Goal: Information Seeking & Learning: Learn about a topic

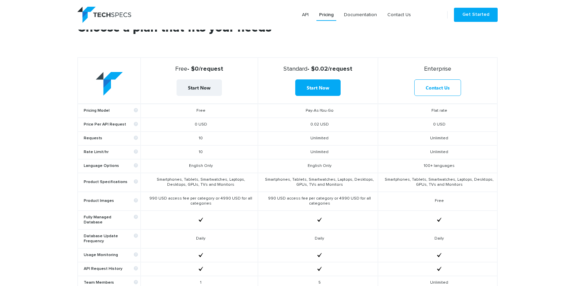
scroll to position [239, 0]
click at [317, 111] on td "Pay-As-You-Go" at bounding box center [318, 110] width 120 height 14
click at [319, 129] on td "0.02 USD" at bounding box center [318, 124] width 120 height 14
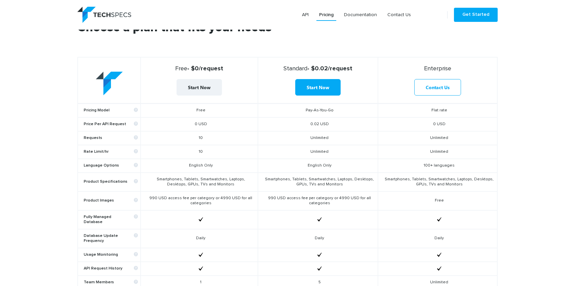
click at [319, 129] on td "0.02 USD" at bounding box center [318, 124] width 120 height 14
click at [319, 143] on td "Unlimited" at bounding box center [318, 138] width 120 height 14
click at [319, 141] on td "Unlimited" at bounding box center [318, 138] width 120 height 14
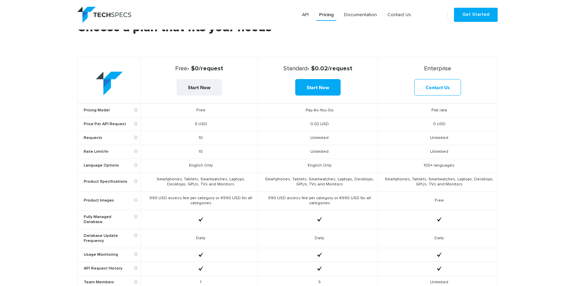
click at [319, 141] on td "Unlimited" at bounding box center [318, 138] width 120 height 14
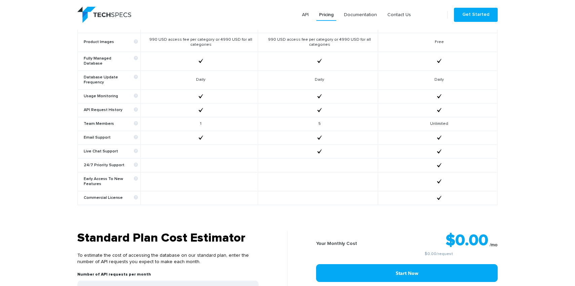
scroll to position [413, 0]
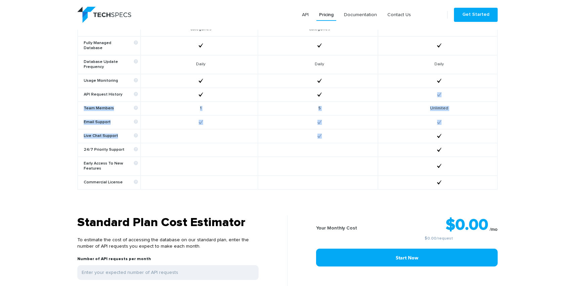
drag, startPoint x: 319, startPoint y: 137, endPoint x: 320, endPoint y: 96, distance: 41.4
click at [320, 96] on tbody "Pricing Model Free Pay-As-You-Go Flat rate Price Per API Request 0 USD 0.02 USD…" at bounding box center [288, 59] width 420 height 260
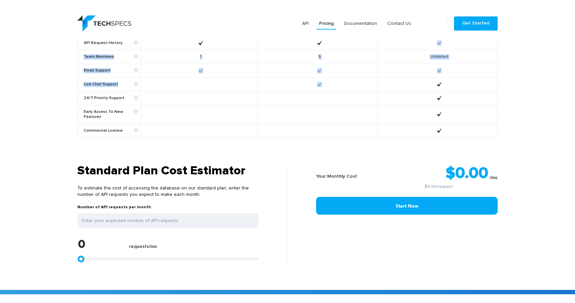
scroll to position [481, 0]
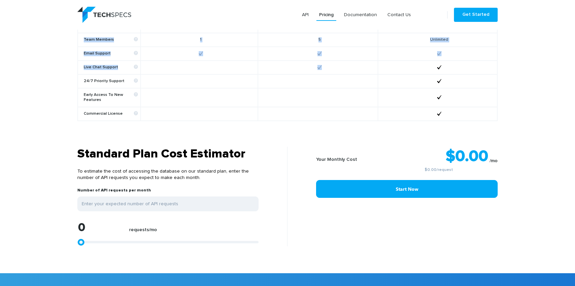
type input "1113"
type input "1299"
type input "2783"
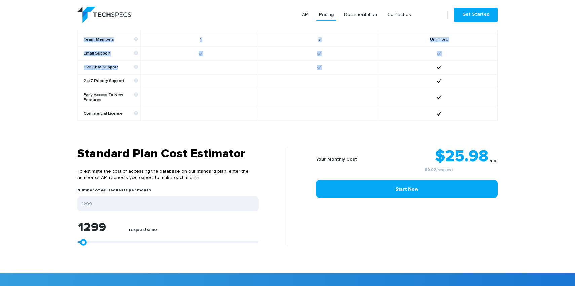
type input "2783"
type input "5751"
type input "10204"
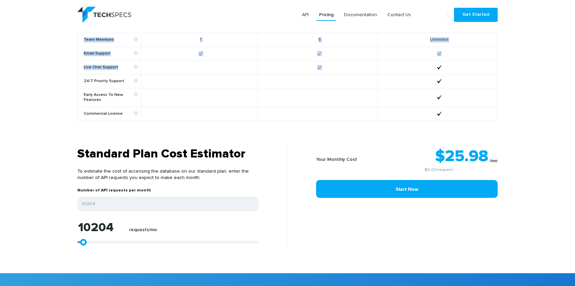
type input "15584"
type input "21150"
type input "26716"
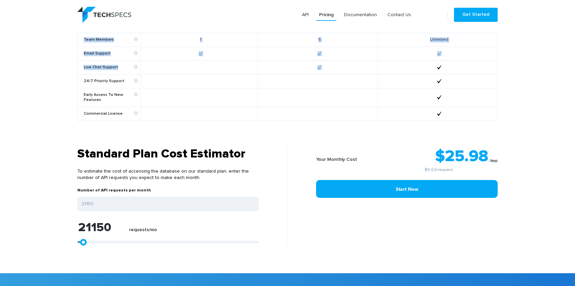
type input "26716"
type input "31725"
type input "35621"
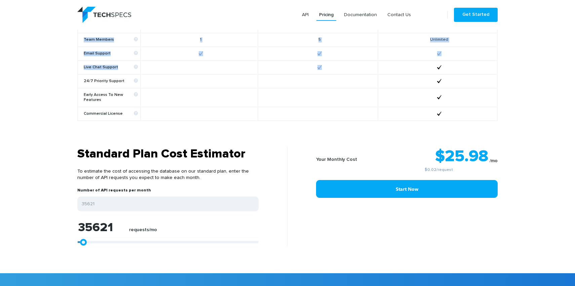
type input "38404"
type input "40445"
type input "41558"
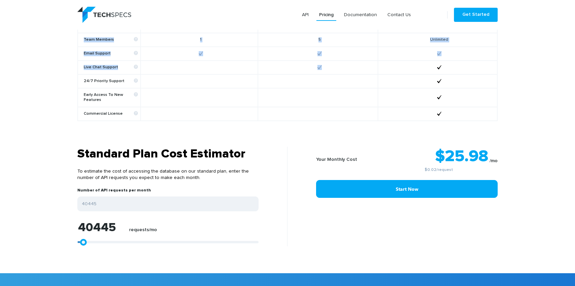
type input "41558"
type input "41929"
type input "42300"
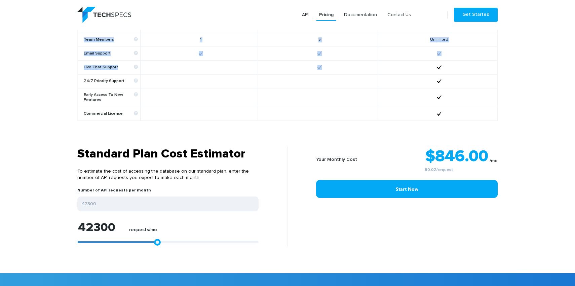
type input "42115"
type input "41929"
type input "41558"
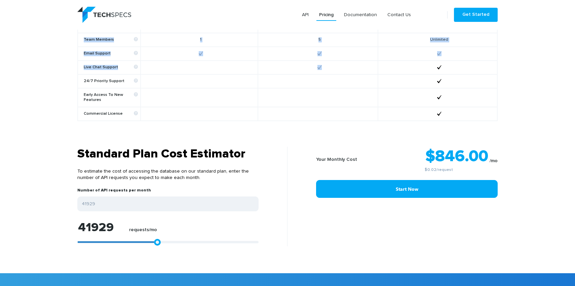
type input "41558"
type input "41001"
type input "40445"
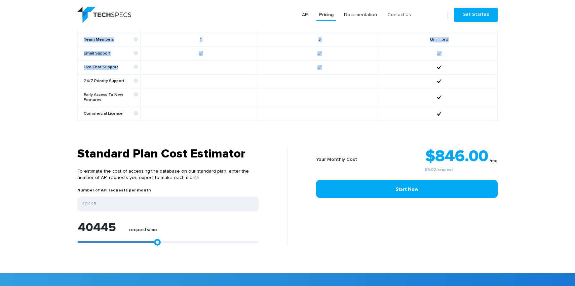
type input "39888"
type input "39332"
type input "39146"
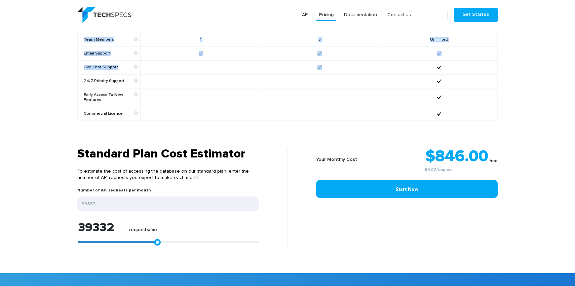
type input "39146"
type input "38961"
type input "38775"
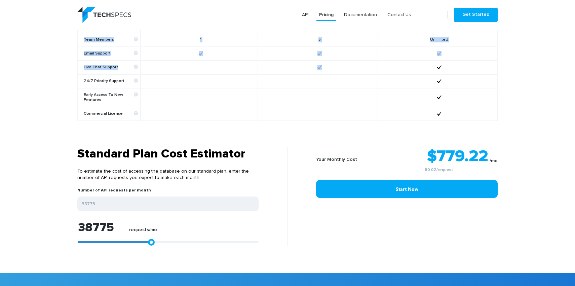
type input "38590"
type input "38404"
type input "38219"
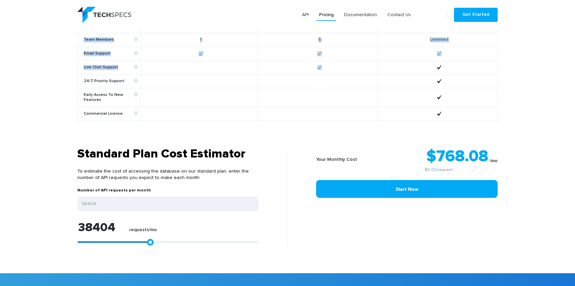
type input "38219"
type input "37847"
type input "37662"
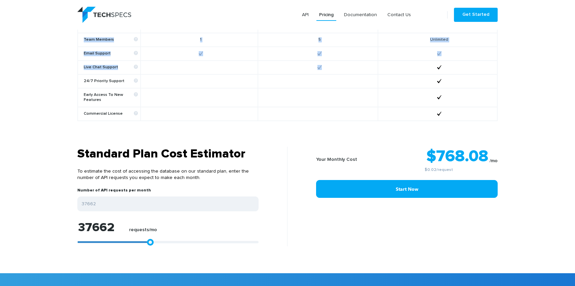
type input "37291"
type input "37105"
type input "36920"
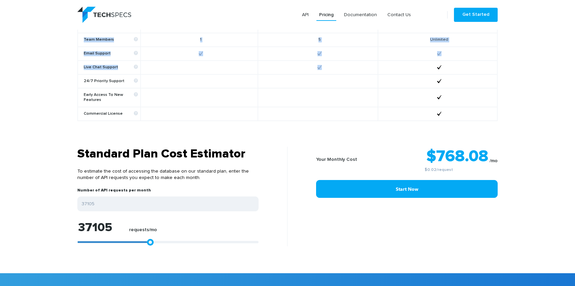
type input "36920"
type input "36734"
type input "36363"
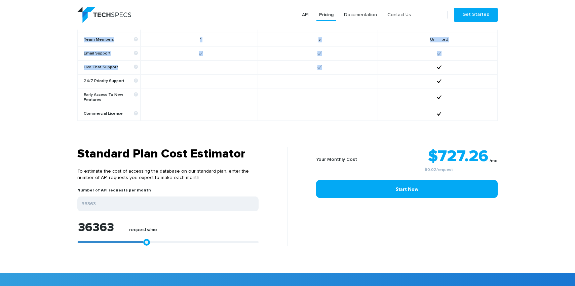
type input "35992"
type input "35065"
type input "34322"
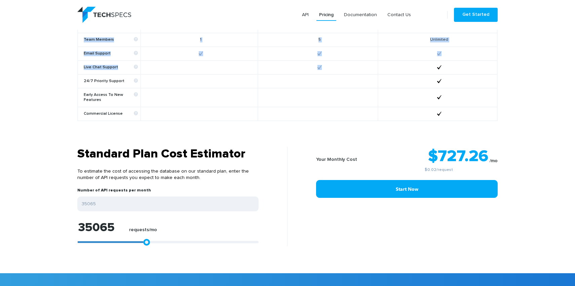
type input "34322"
type input "33395"
type input "32467"
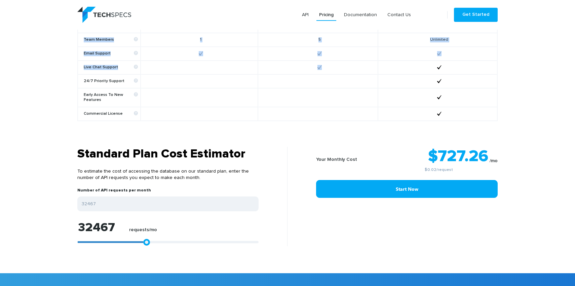
type input "31725"
type input "31169"
type input "30612"
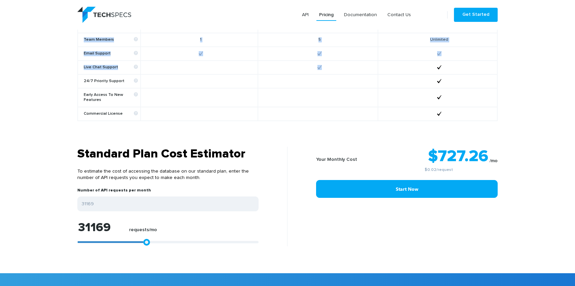
type input "30612"
type input "30241"
type input "30055"
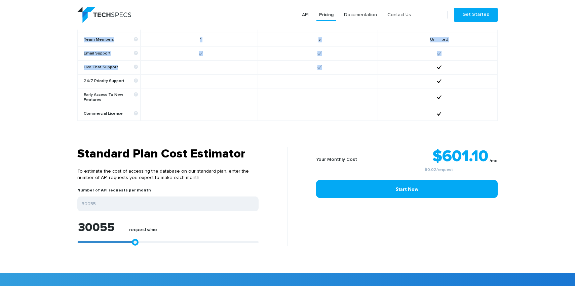
type input "29870"
type input "29684"
type input "29313"
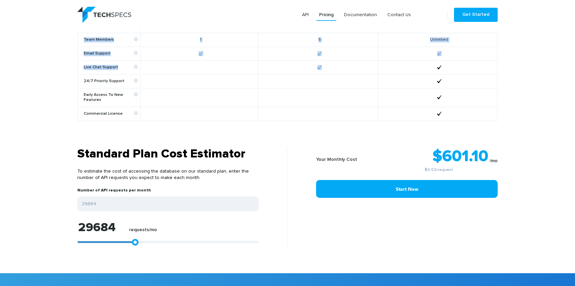
type input "29313"
type input "28942"
type input "28571"
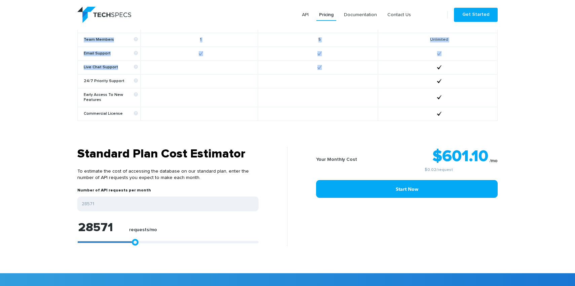
type input "28200"
type input "27829"
type input "27644"
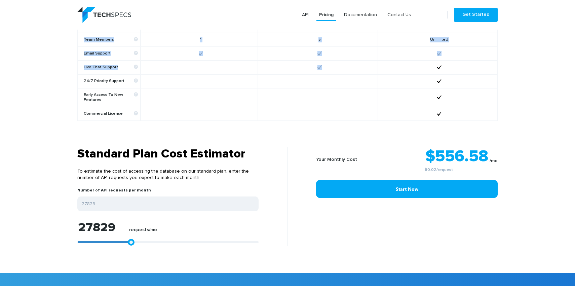
type input "27644"
type input "27458"
type input "27272"
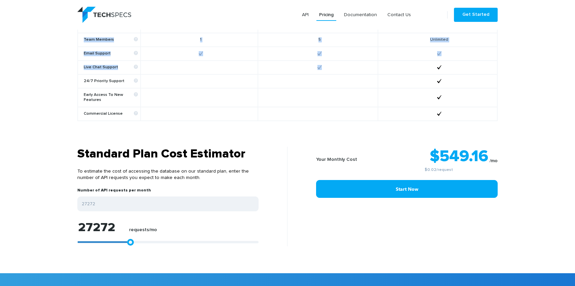
type input "26901"
type input "26530"
type input "26345"
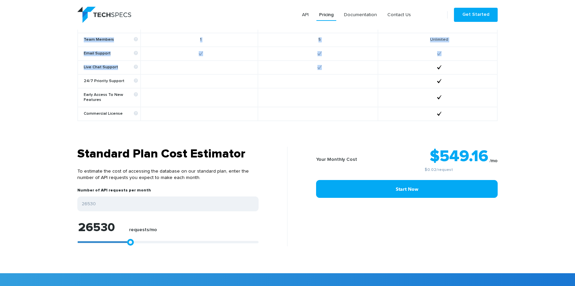
type input "26345"
type input "25974"
type input "25603"
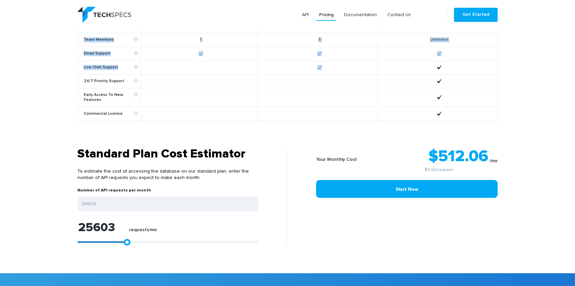
type input "25417"
type input "25232"
type input "25046"
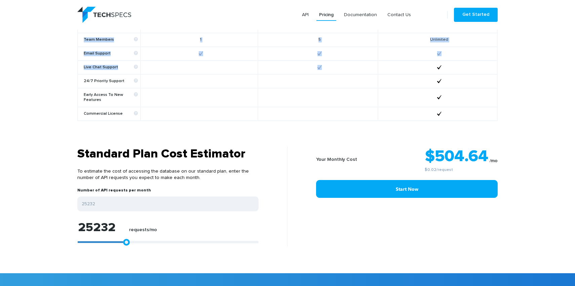
type input "25046"
type input "24675"
type input "24118"
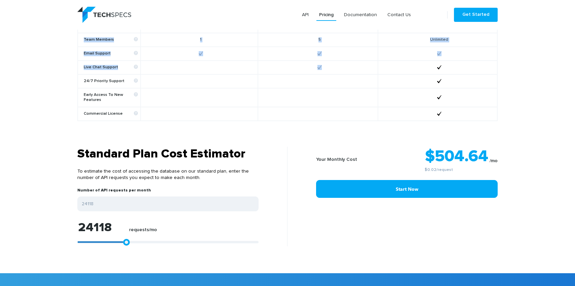
type input "23562"
type input "23005"
type input "22634"
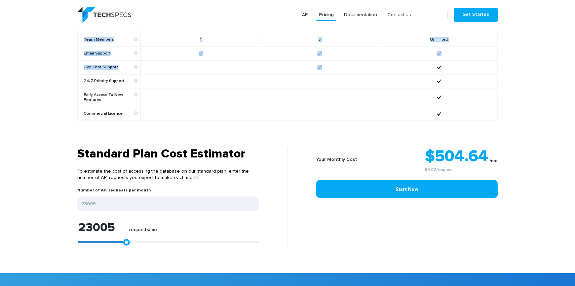
type input "22634"
type input "22263"
type input "21892"
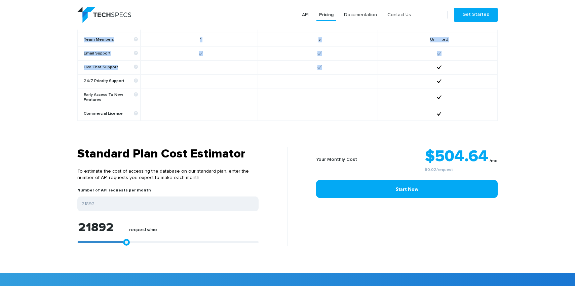
type input "21707"
type input "21521"
type input "21336"
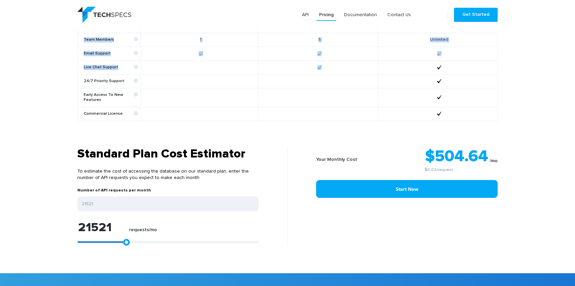
type input "21336"
type input "21521"
type input "22078"
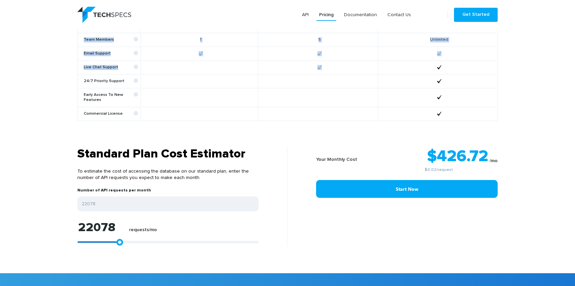
type input "22820"
type input "23747"
type input "24675"
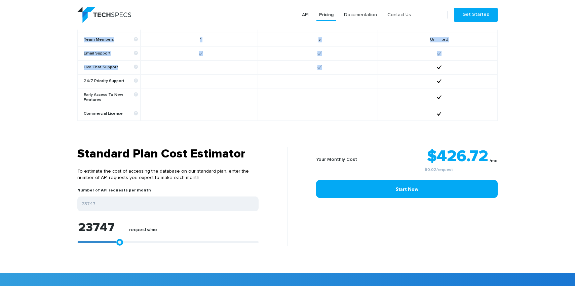
type input "24675"
type input "25603"
type input "26345"
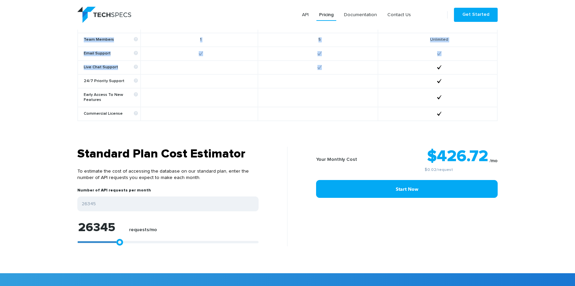
type input "26716"
type input "27087"
type input "27272"
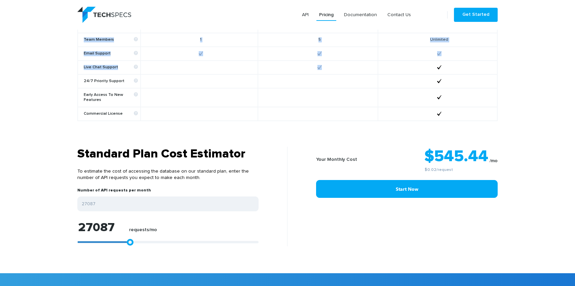
type input "27272"
type input "27458"
type input "27644"
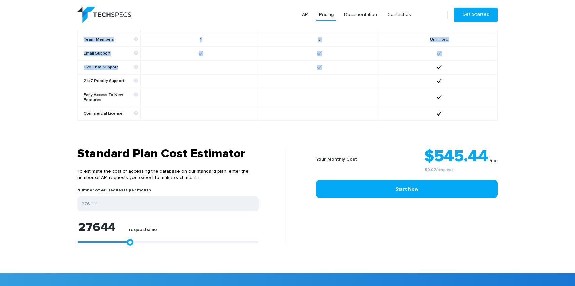
type input "28200"
type input "28757"
type input "29313"
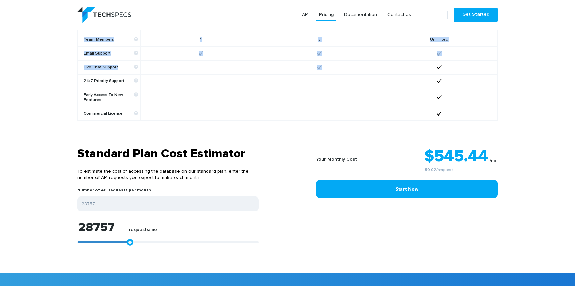
type input "29313"
type input "29684"
type input "30055"
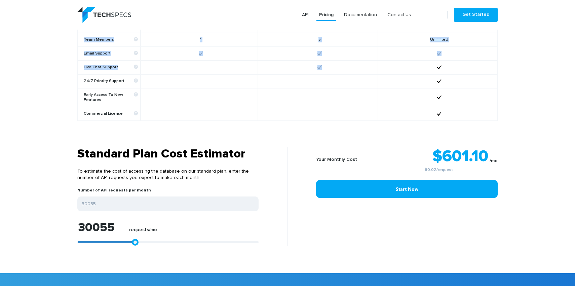
type input "30241"
type input "30426"
type input "30612"
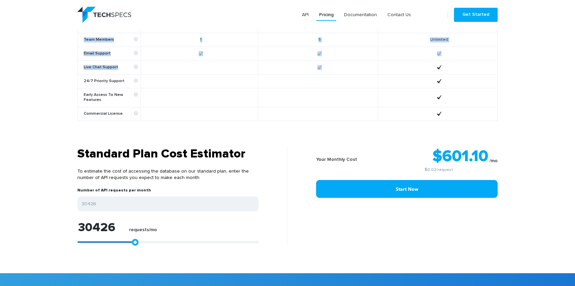
type input "30612"
type input "30797"
type input "30983"
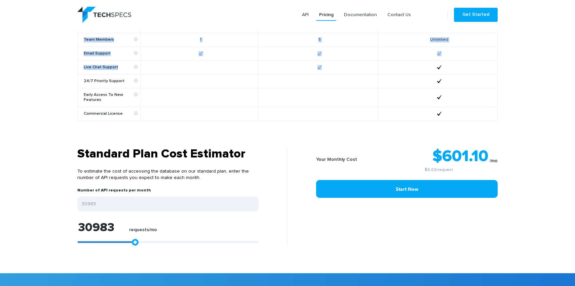
type input "31169"
type input "31540"
type input "31911"
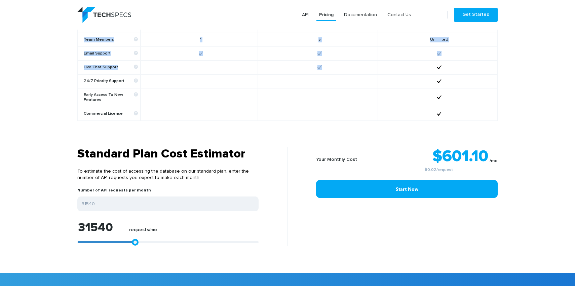
type input "31911"
type input "32467"
type input "33024"
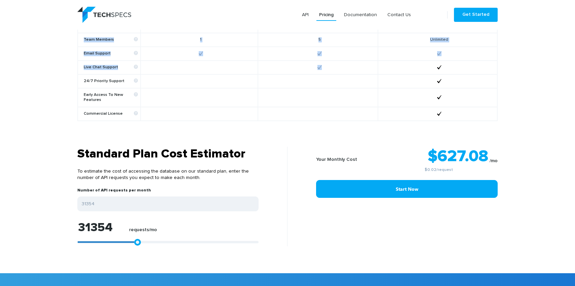
drag, startPoint x: 83, startPoint y: 235, endPoint x: 138, endPoint y: 234, distance: 54.8
click at [138, 239] on link at bounding box center [137, 242] width 7 height 7
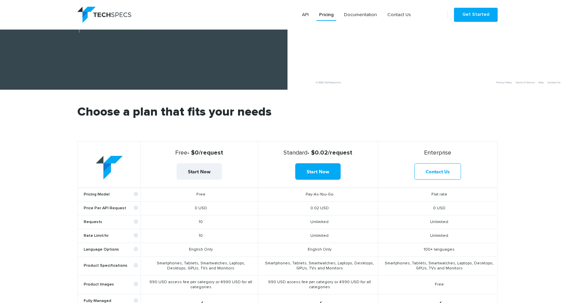
scroll to position [156, 0]
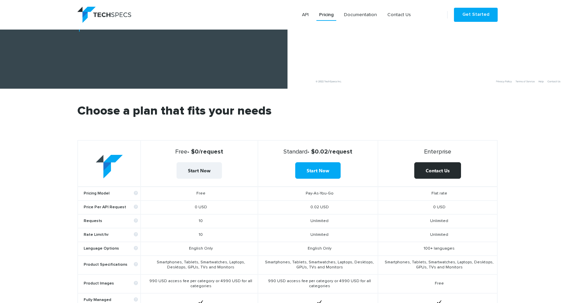
click at [431, 166] on link "Contact Us" at bounding box center [437, 170] width 47 height 16
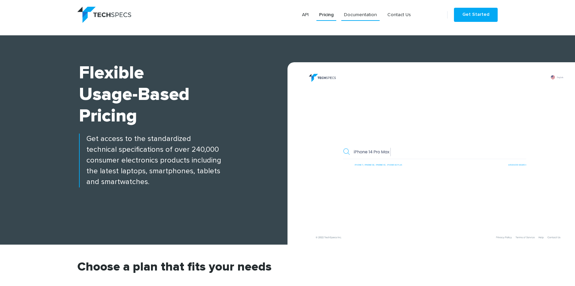
click at [365, 9] on link "Documentation" at bounding box center [360, 15] width 38 height 12
